Goal: Information Seeking & Learning: Learn about a topic

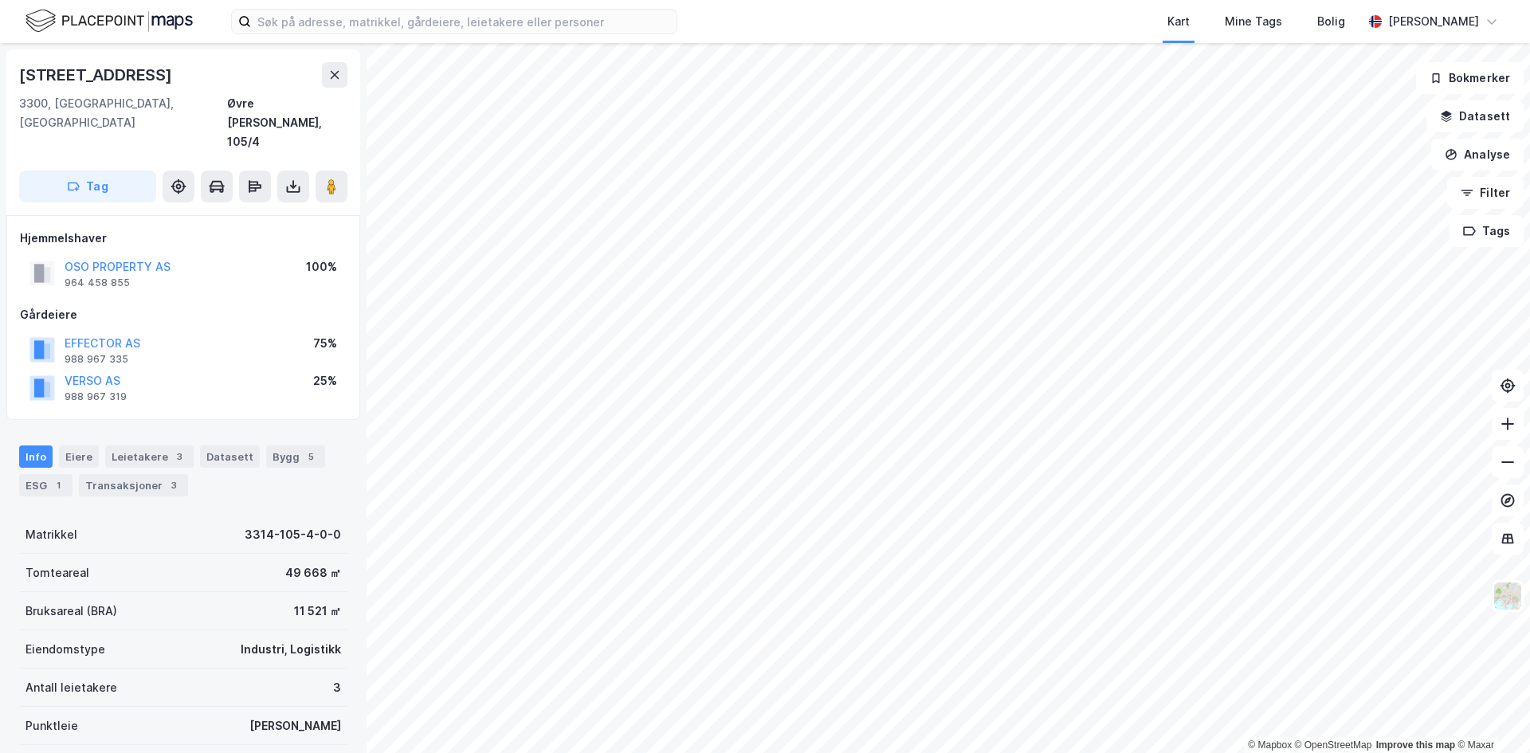
scroll to position [2, 0]
drag, startPoint x: 41, startPoint y: 194, endPoint x: 136, endPoint y: 190, distance: 95.8
click at [136, 227] on div "Hjemmelshaver" at bounding box center [183, 236] width 327 height 19
click at [138, 227] on div "Hjemmelshaver" at bounding box center [183, 236] width 327 height 19
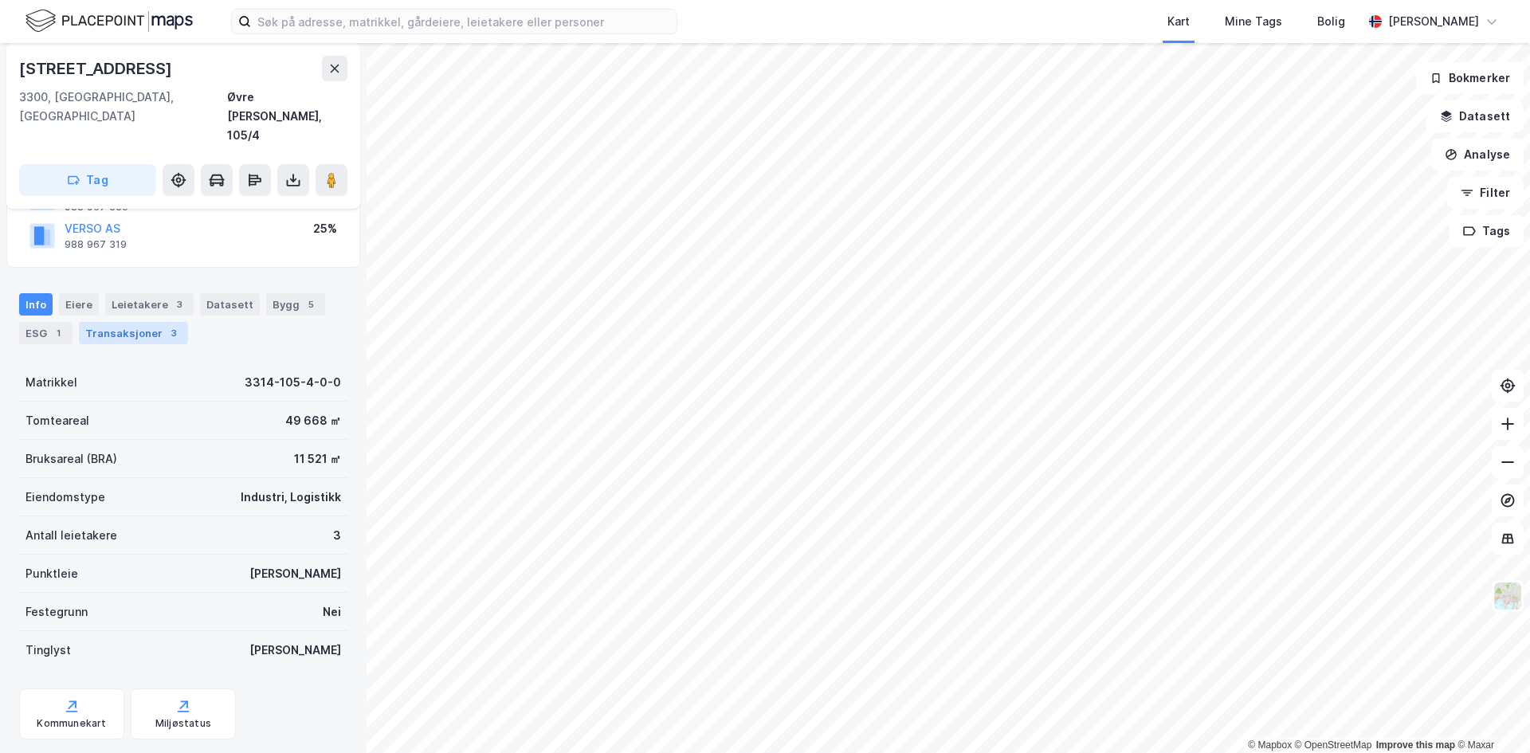
scroll to position [0, 0]
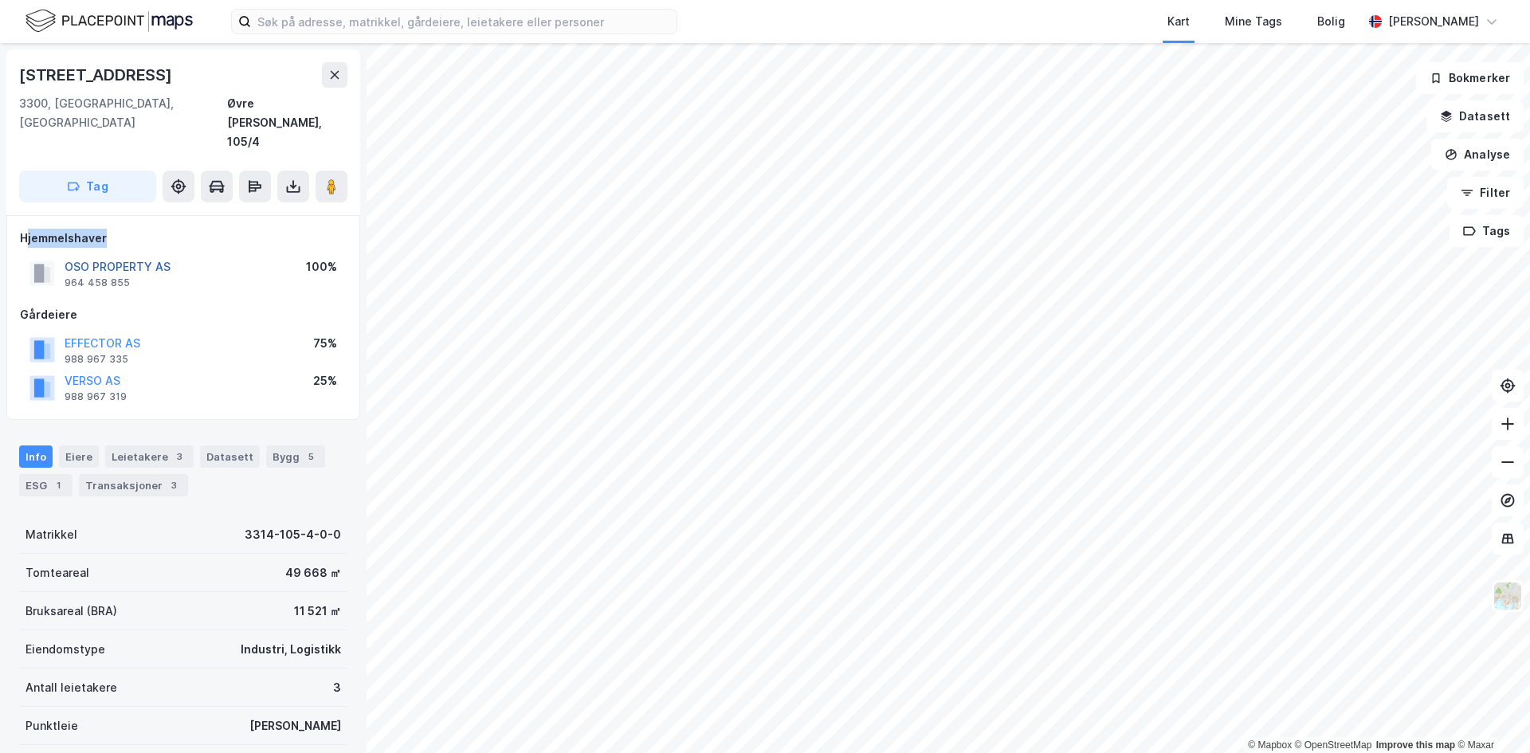
click at [0, 0] on button "OSO PROPERTY AS" at bounding box center [0, 0] width 0 height 0
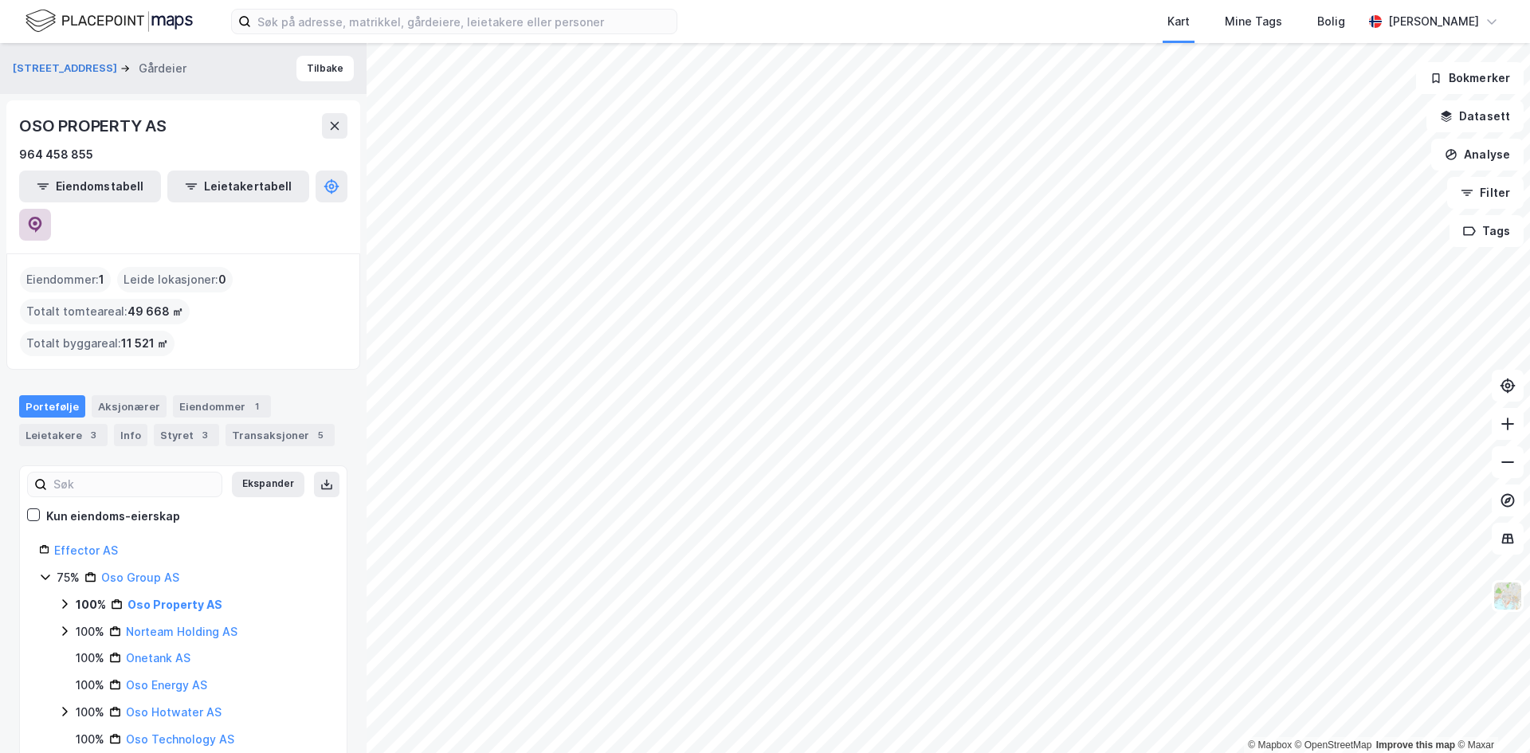
click at [43, 217] on icon at bounding box center [35, 225] width 16 height 16
click at [306, 70] on button "Tilbake" at bounding box center [325, 69] width 57 height 26
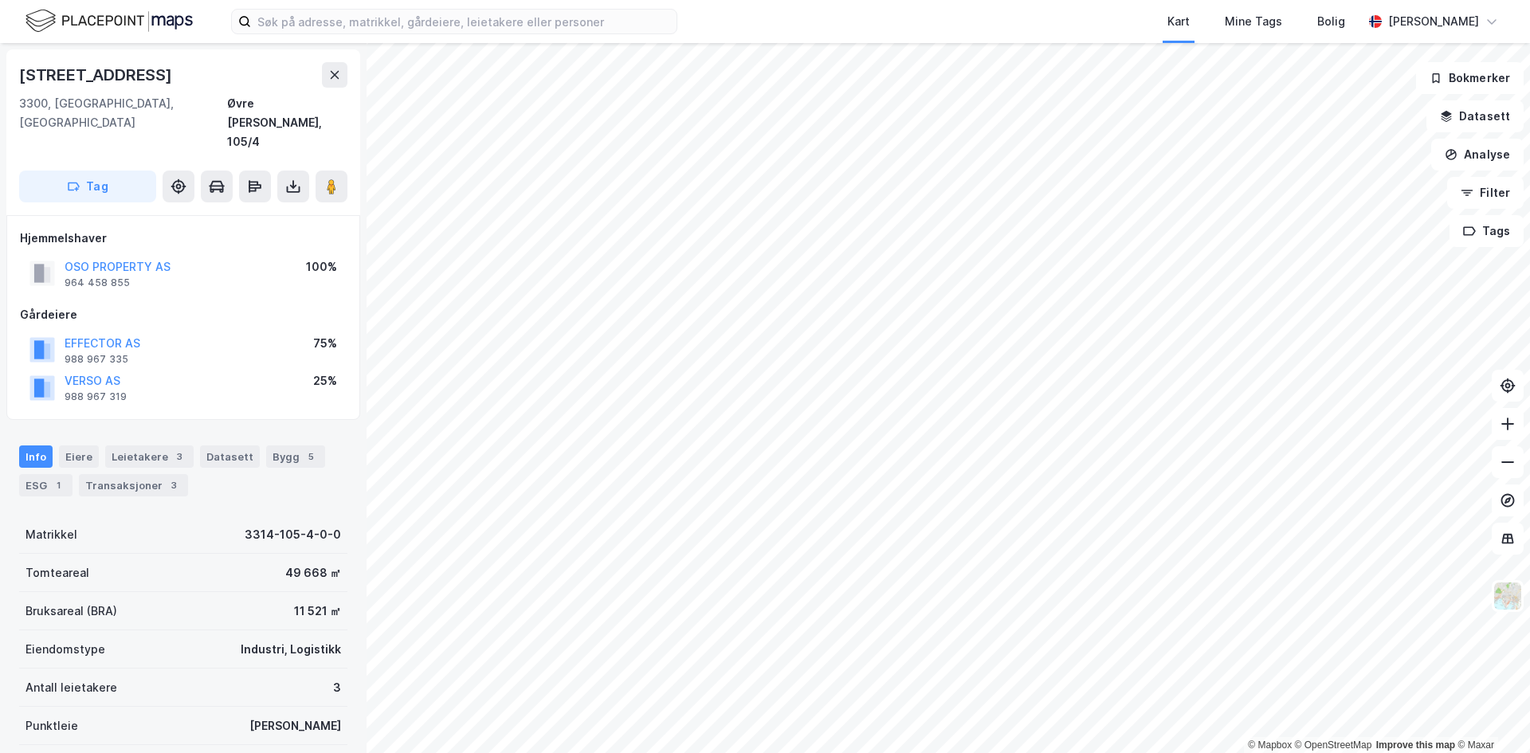
scroll to position [6, 0]
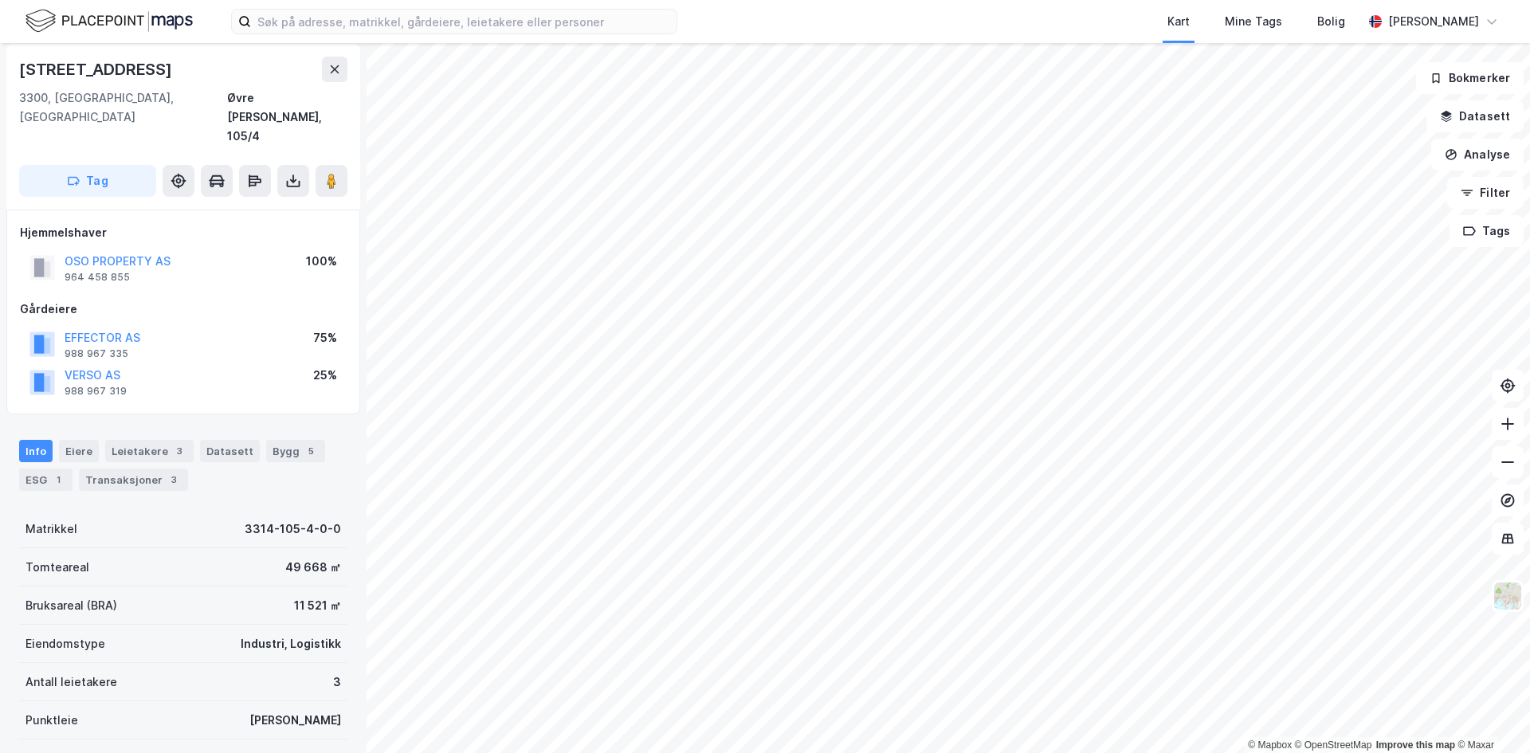
click at [203, 421] on div "Info Eiere Leietakere 3 Datasett Bygg 5 ESG 1 Transaksjoner 3" at bounding box center [183, 459] width 367 height 77
click at [341, 74] on button at bounding box center [335, 70] width 26 height 26
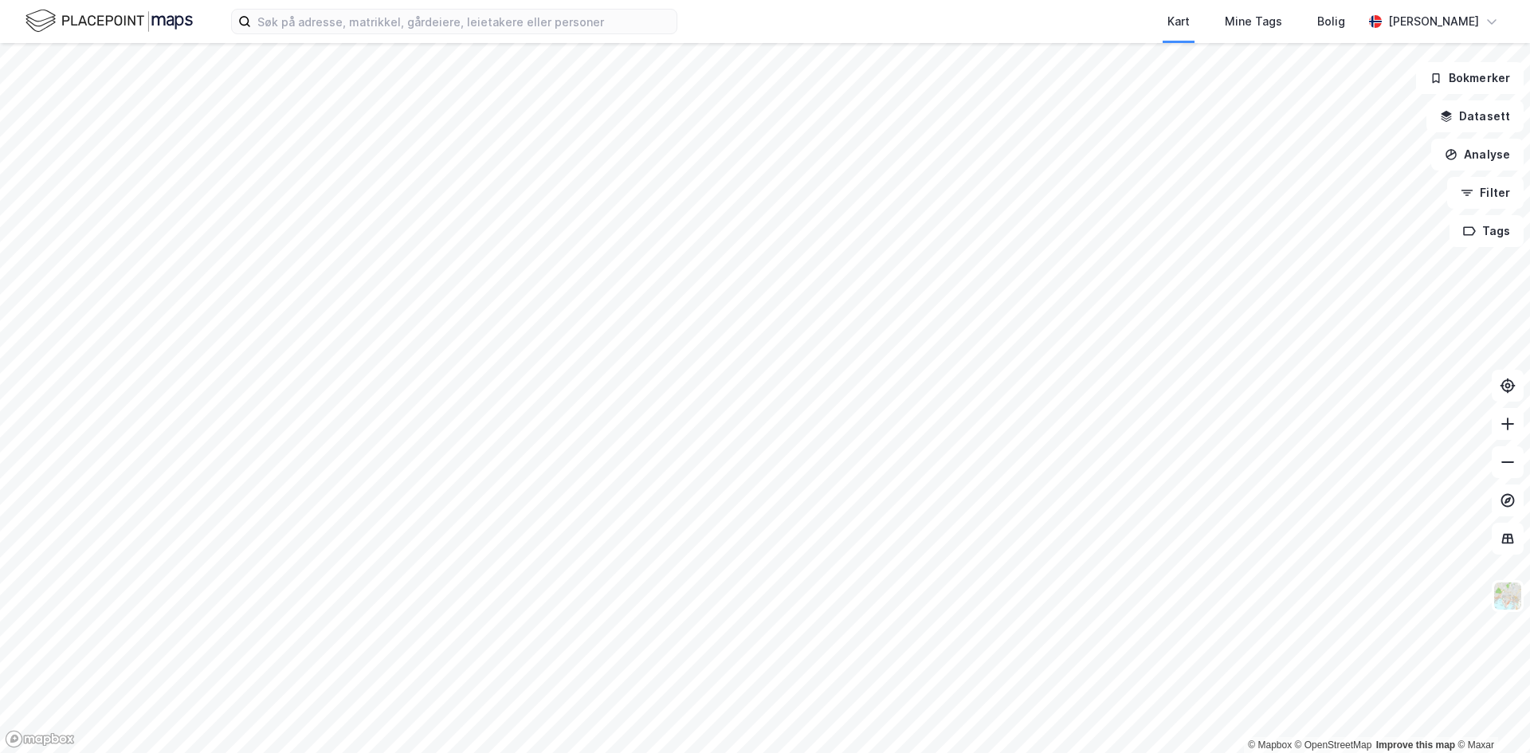
click at [827, 752] on html "Kart Mine Tags Bolig Håvard Skaland © Mapbox © OpenStreetMap Improve this map ©…" at bounding box center [765, 376] width 1530 height 753
click at [1000, 752] on html "Kart Mine Tags Bolig Håvard Skaland © Mapbox © OpenStreetMap Improve this map ©…" at bounding box center [765, 376] width 1530 height 753
click at [935, 0] on html "Kart Mine Tags Bolig Håvard Skaland © Mapbox © OpenStreetMap Improve this map ©…" at bounding box center [765, 376] width 1530 height 753
click at [467, 752] on html "Kart Mine Tags Bolig Håvard Skaland © Mapbox © OpenStreetMap Improve this map ©…" at bounding box center [765, 376] width 1530 height 753
click at [643, 752] on html "Kart Mine Tags Bolig Håvard Skaland © Mapbox © OpenStreetMap Improve this map ©…" at bounding box center [765, 376] width 1530 height 753
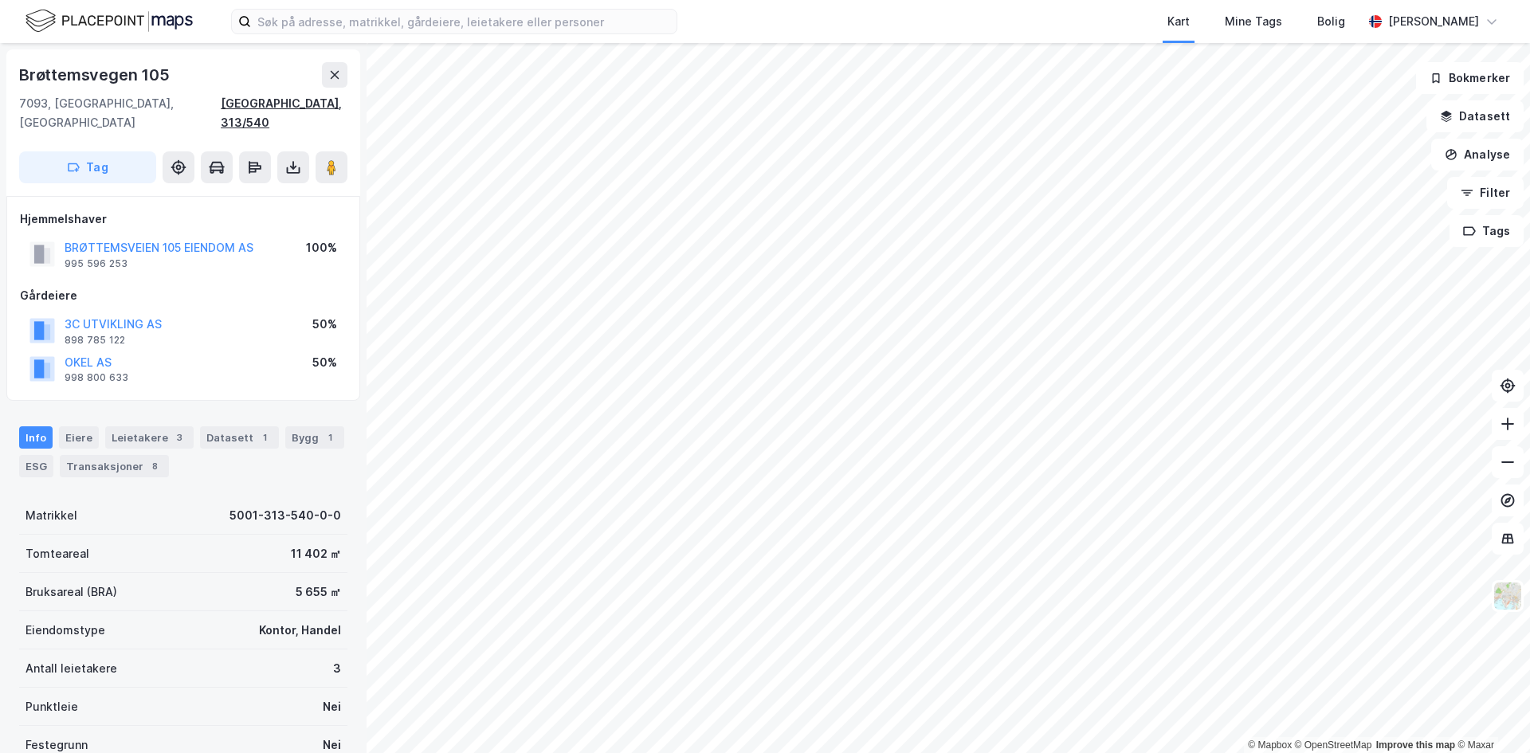
scroll to position [6, 0]
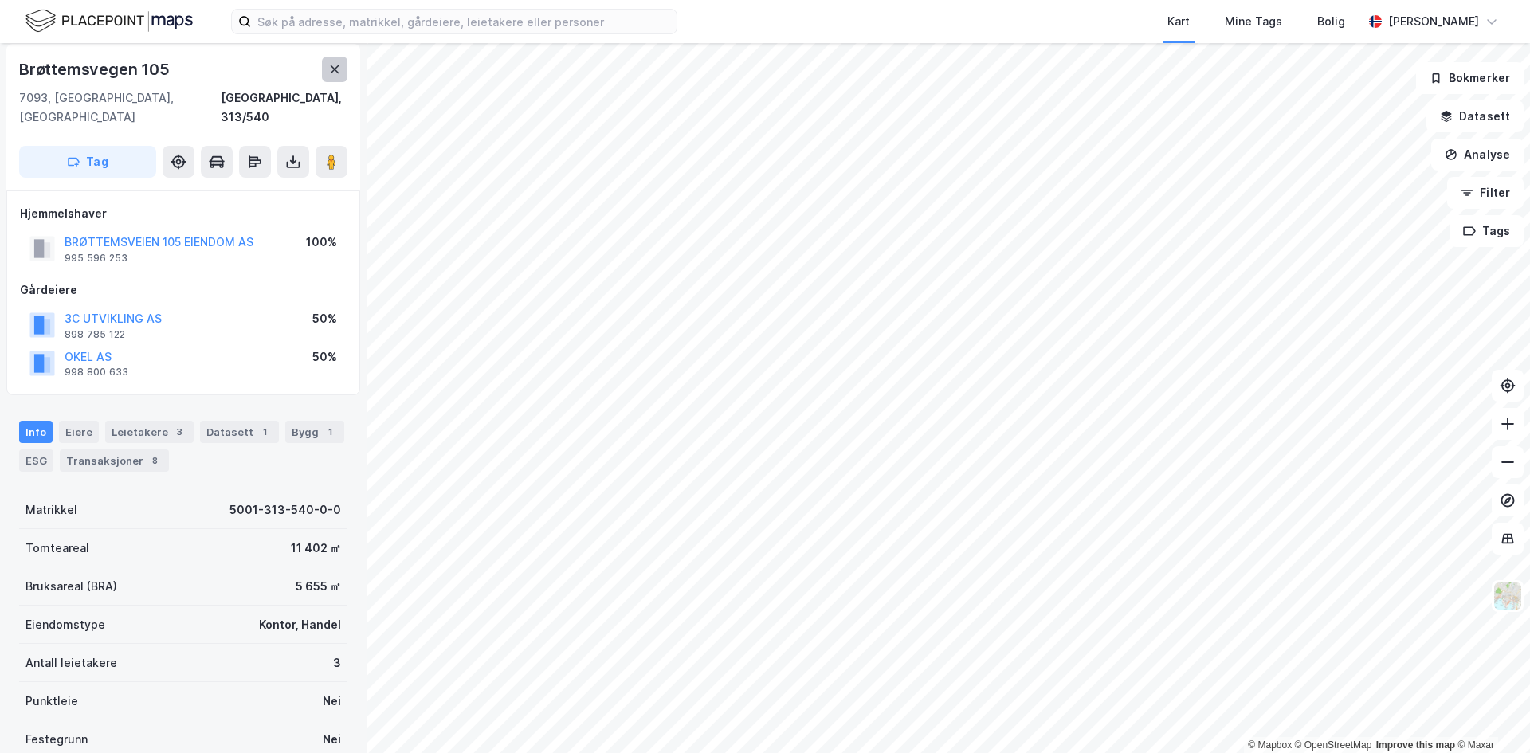
click at [327, 75] on button at bounding box center [335, 70] width 26 height 26
